Goal: Task Accomplishment & Management: Manage account settings

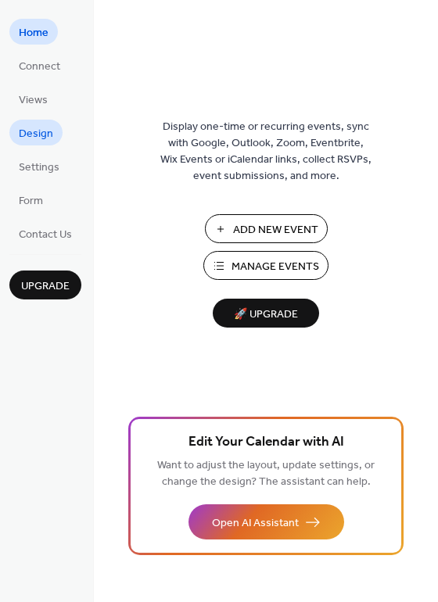
click at [27, 126] on span "Design" at bounding box center [36, 134] width 34 height 16
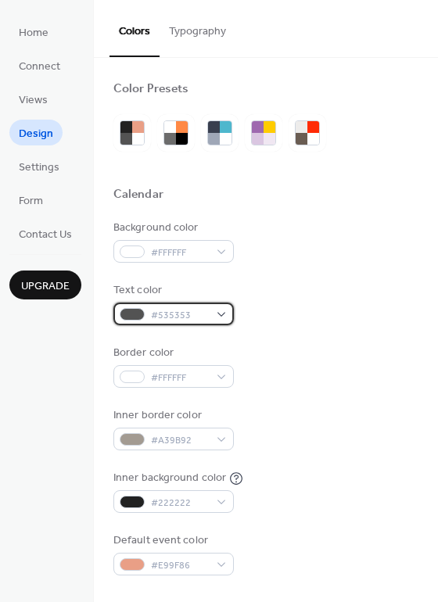
click at [131, 314] on div at bounding box center [132, 314] width 25 height 13
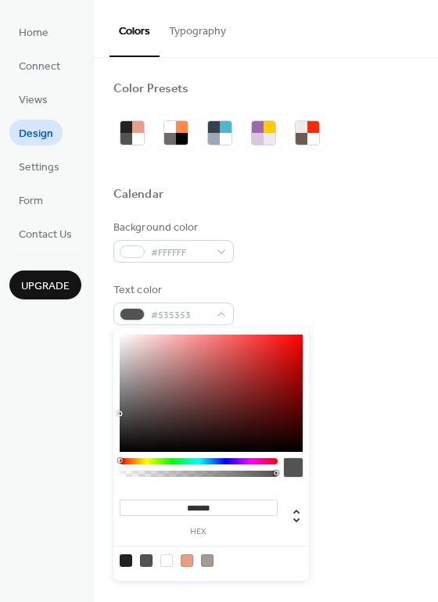
click at [166, 556] on div at bounding box center [166, 560] width 13 height 13
type input "*******"
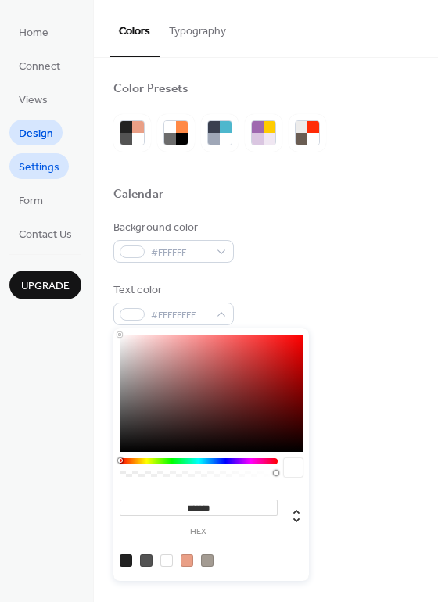
click at [38, 162] on span "Settings" at bounding box center [39, 167] width 41 height 16
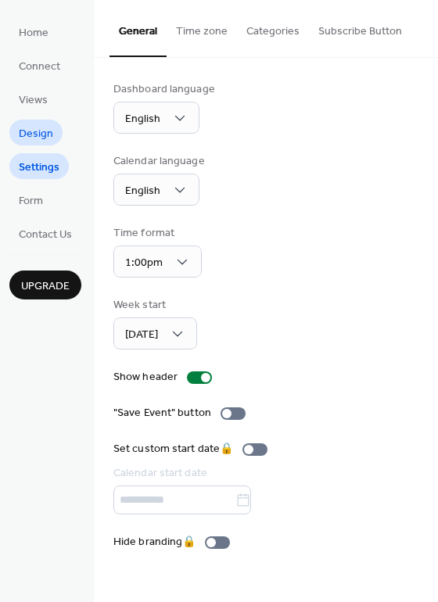
click at [30, 137] on span "Design" at bounding box center [36, 134] width 34 height 16
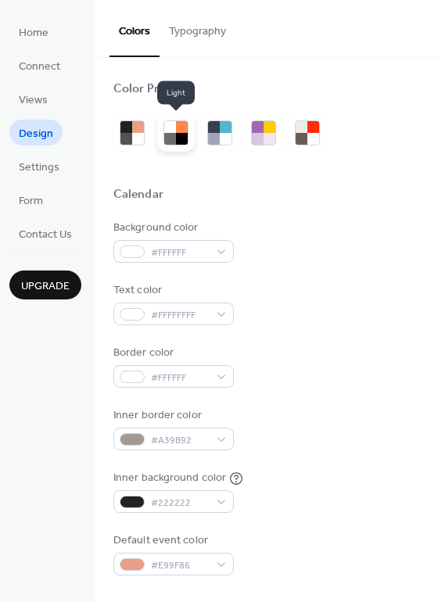
click at [178, 134] on div at bounding box center [182, 139] width 12 height 12
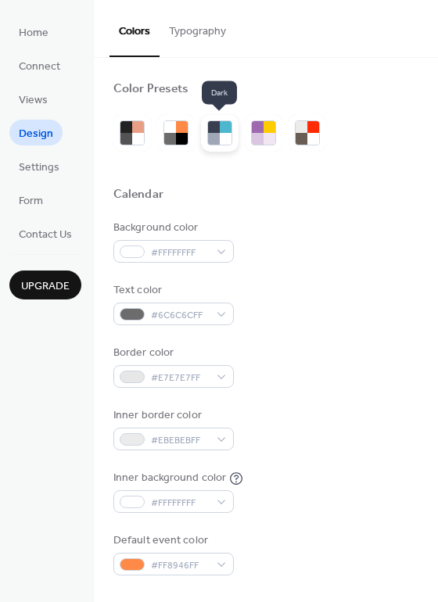
click at [220, 134] on div at bounding box center [226, 139] width 12 height 12
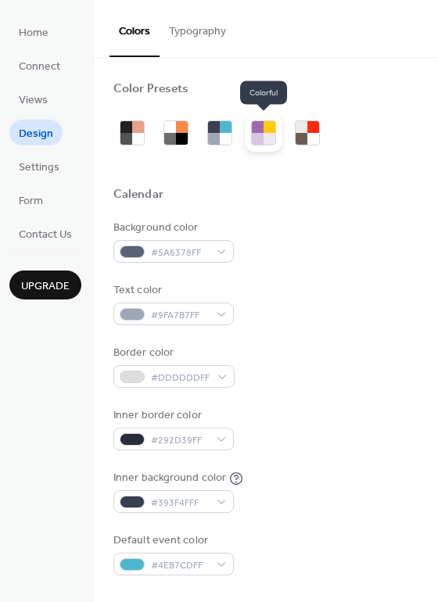
click at [261, 131] on div at bounding box center [258, 127] width 12 height 12
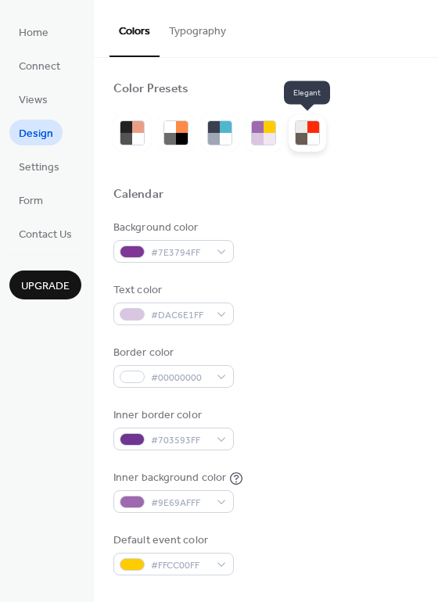
click at [312, 134] on div at bounding box center [313, 139] width 12 height 12
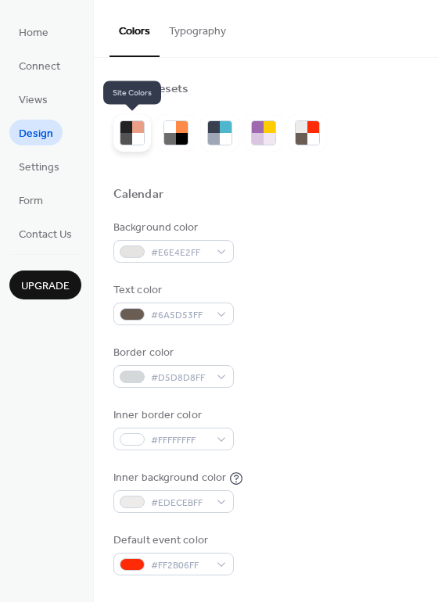
click at [139, 133] on div at bounding box center [138, 139] width 12 height 12
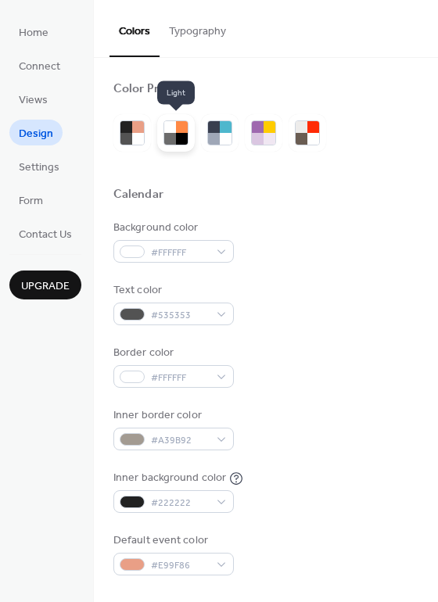
click at [169, 130] on div at bounding box center [170, 127] width 12 height 12
